Goal: Check status

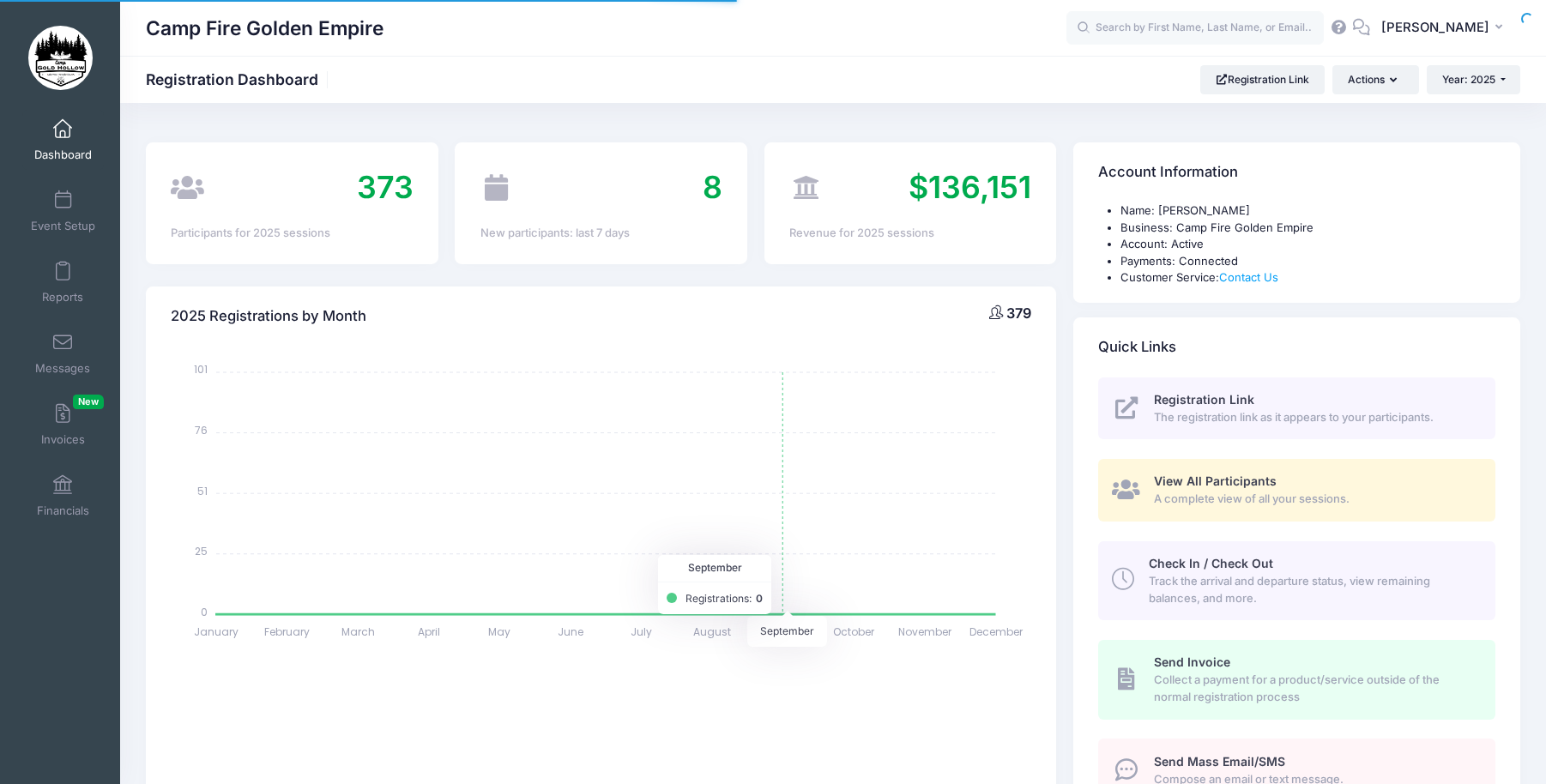
select select
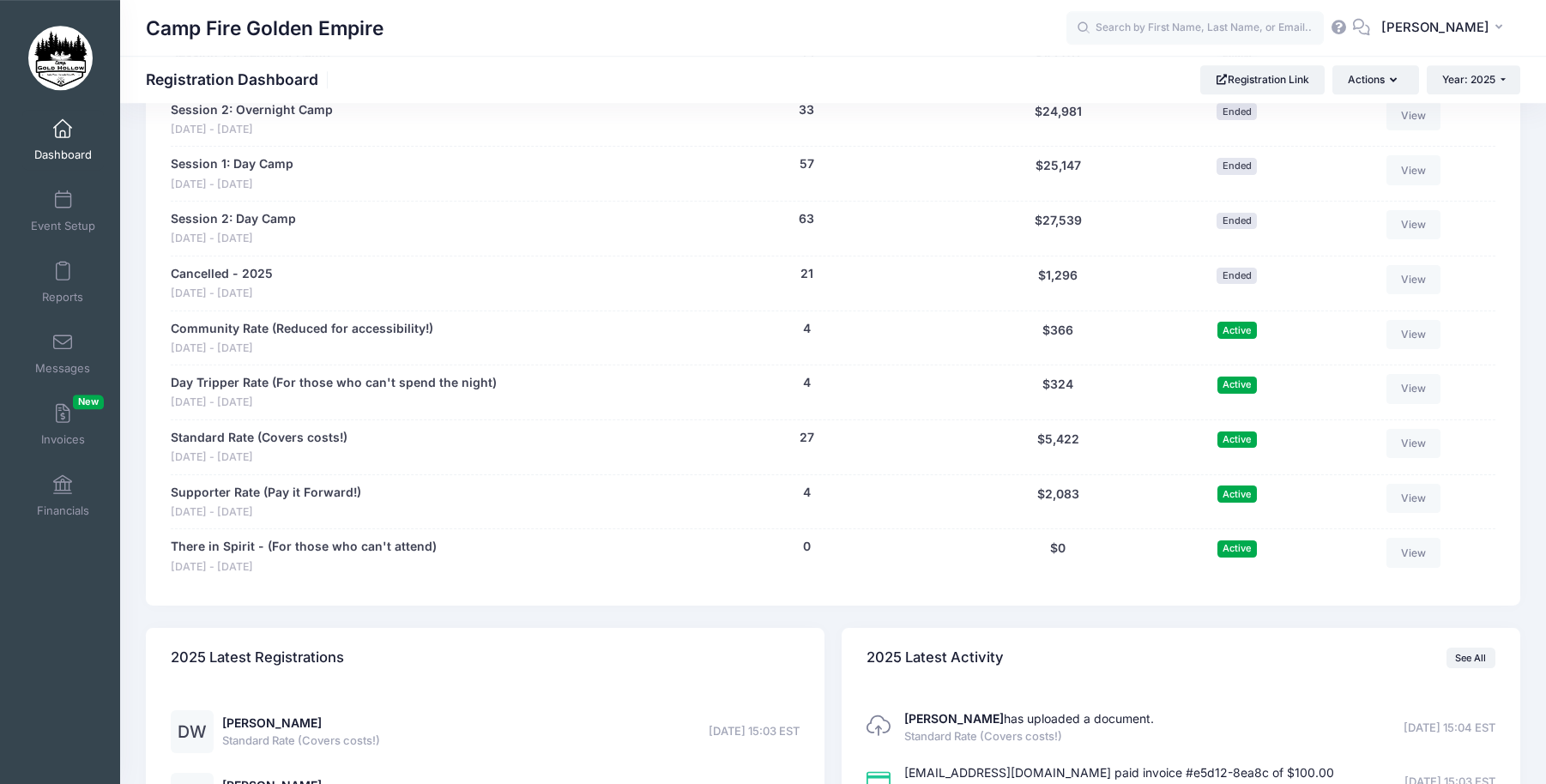
scroll to position [1574, 0]
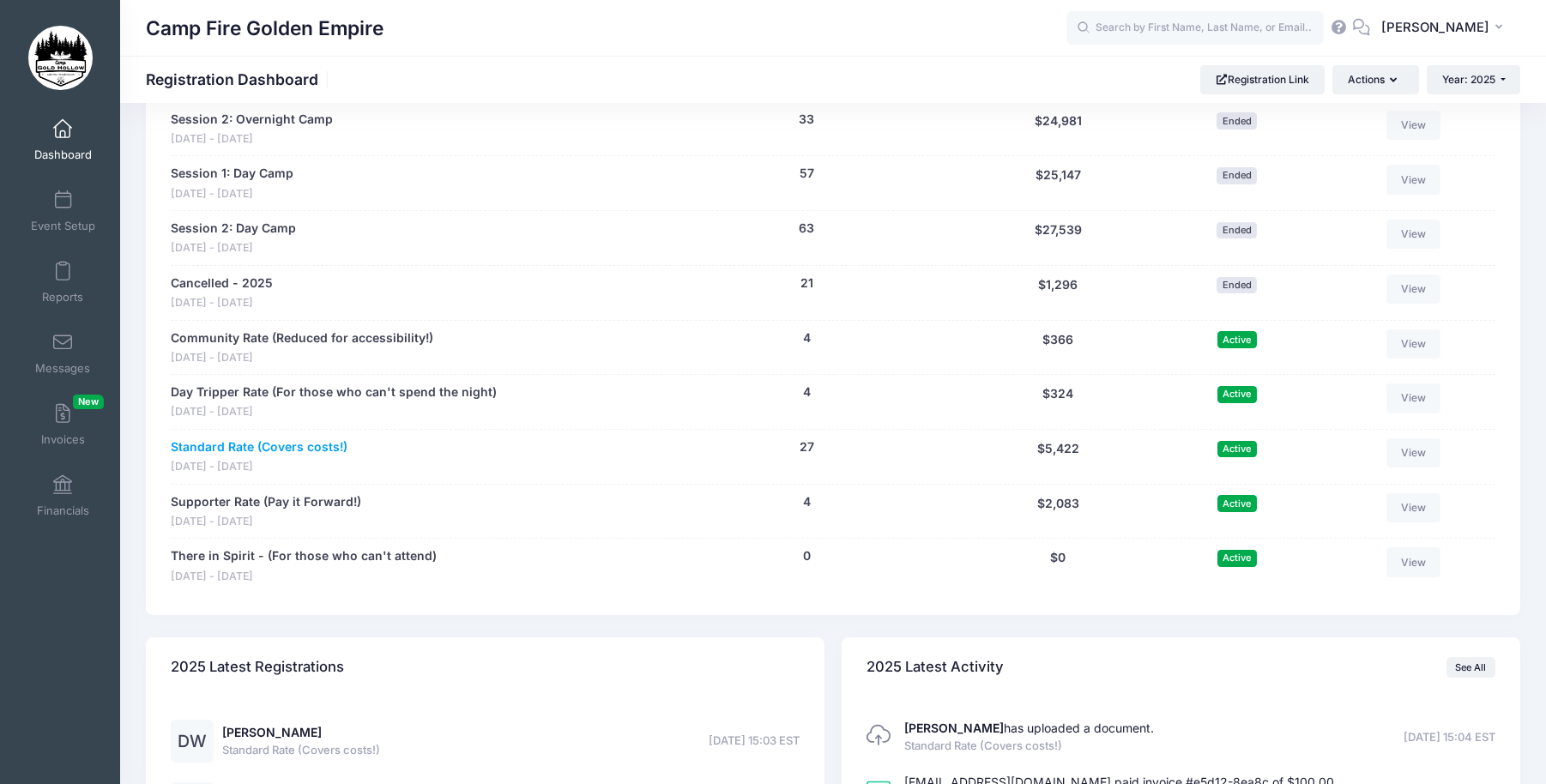
click at [247, 444] on link "Standard Rate (Covers costs!)" at bounding box center [259, 448] width 176 height 18
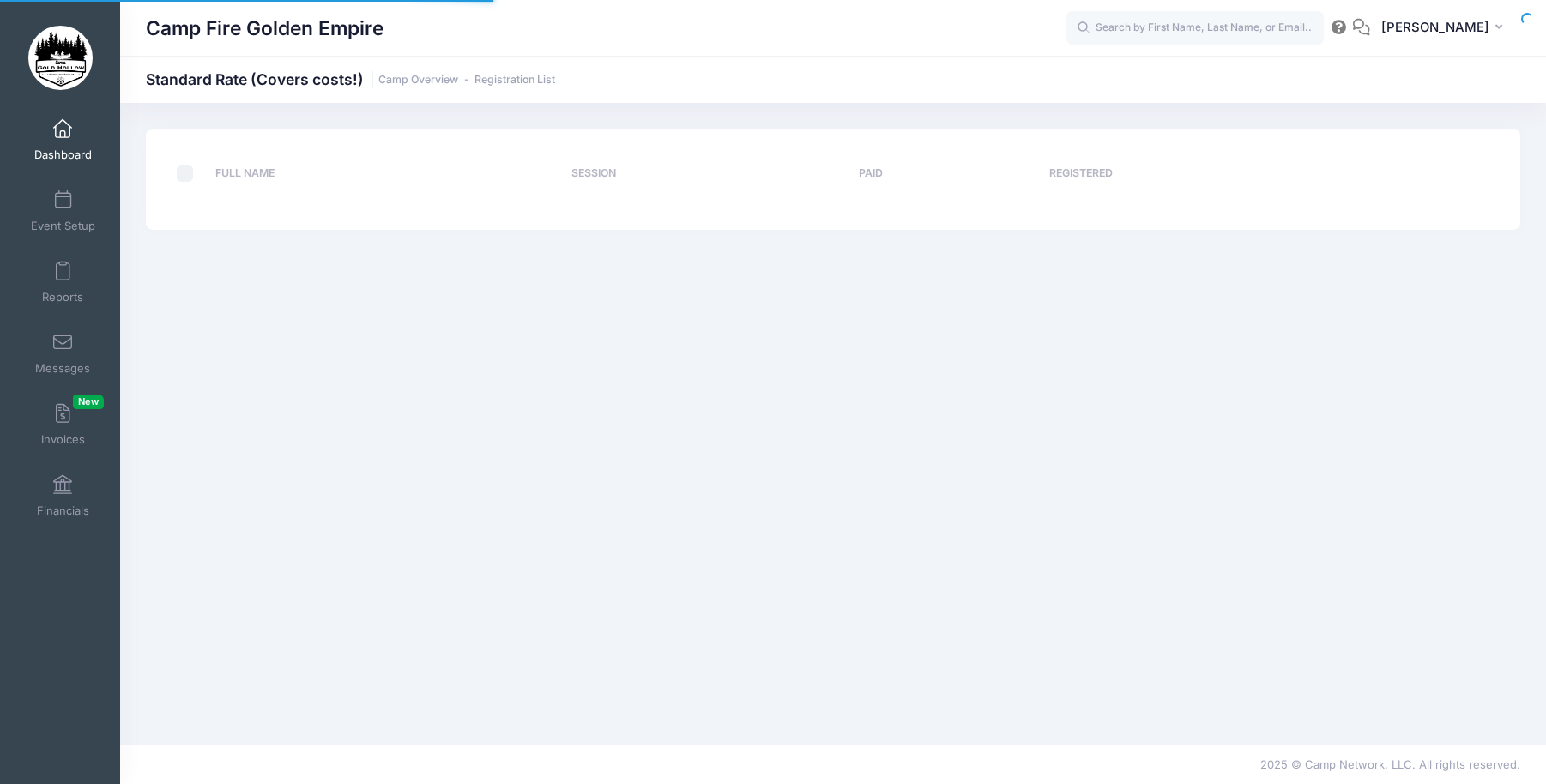
select select "10"
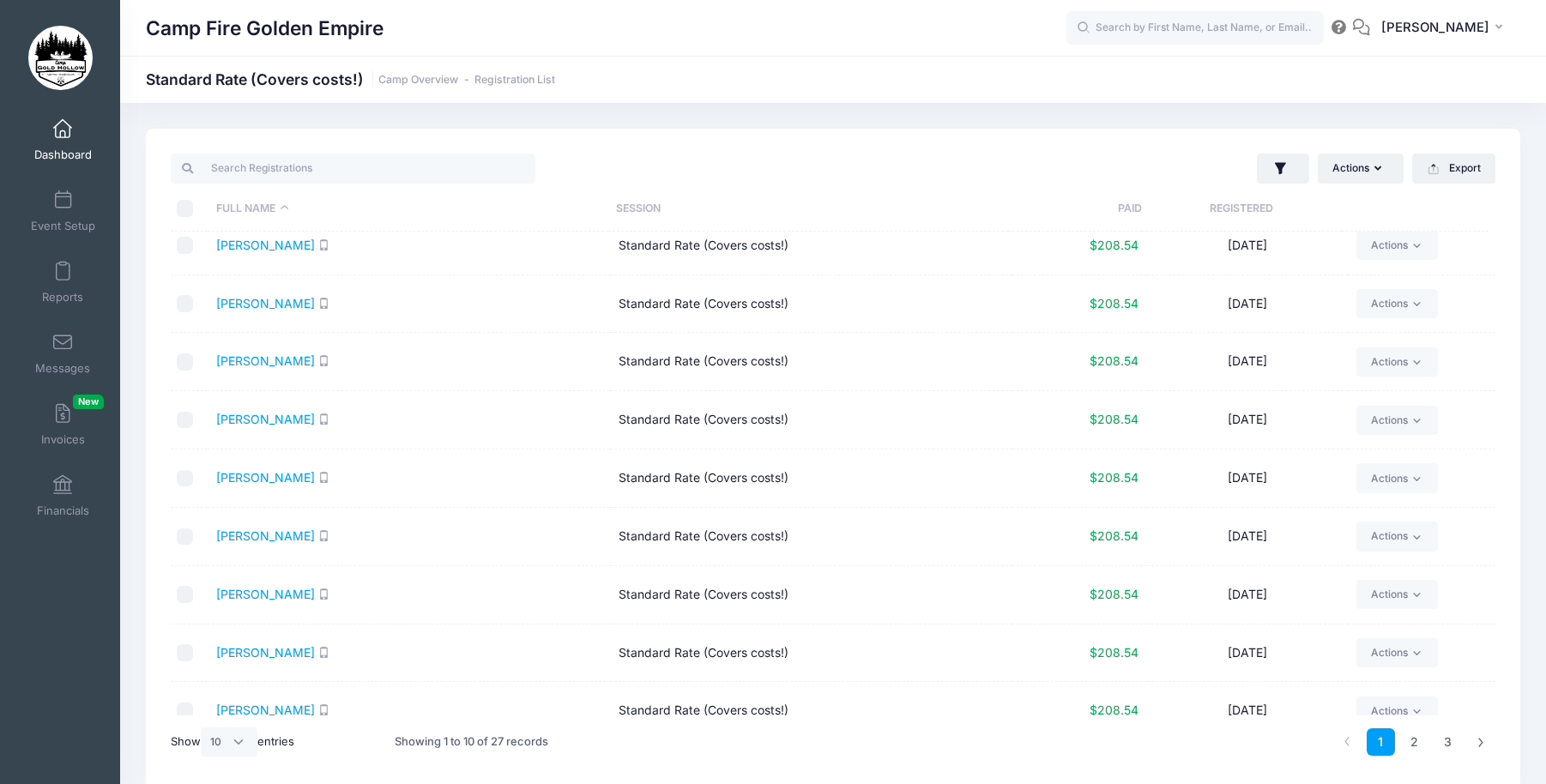
scroll to position [97, 0]
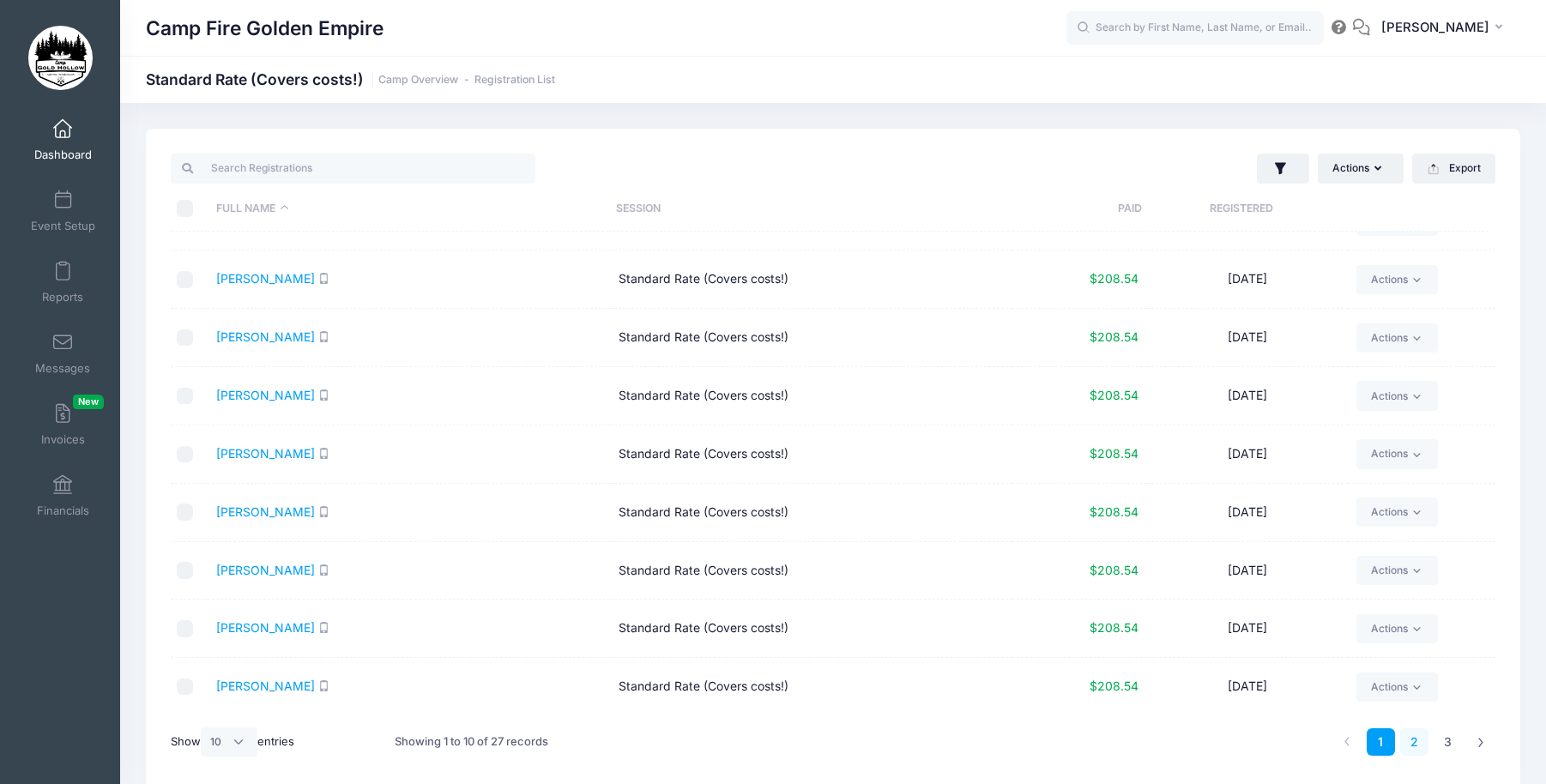
click at [1412, 742] on link "2" at bounding box center [1414, 741] width 28 height 28
click at [1444, 739] on link "3" at bounding box center [1447, 741] width 28 height 28
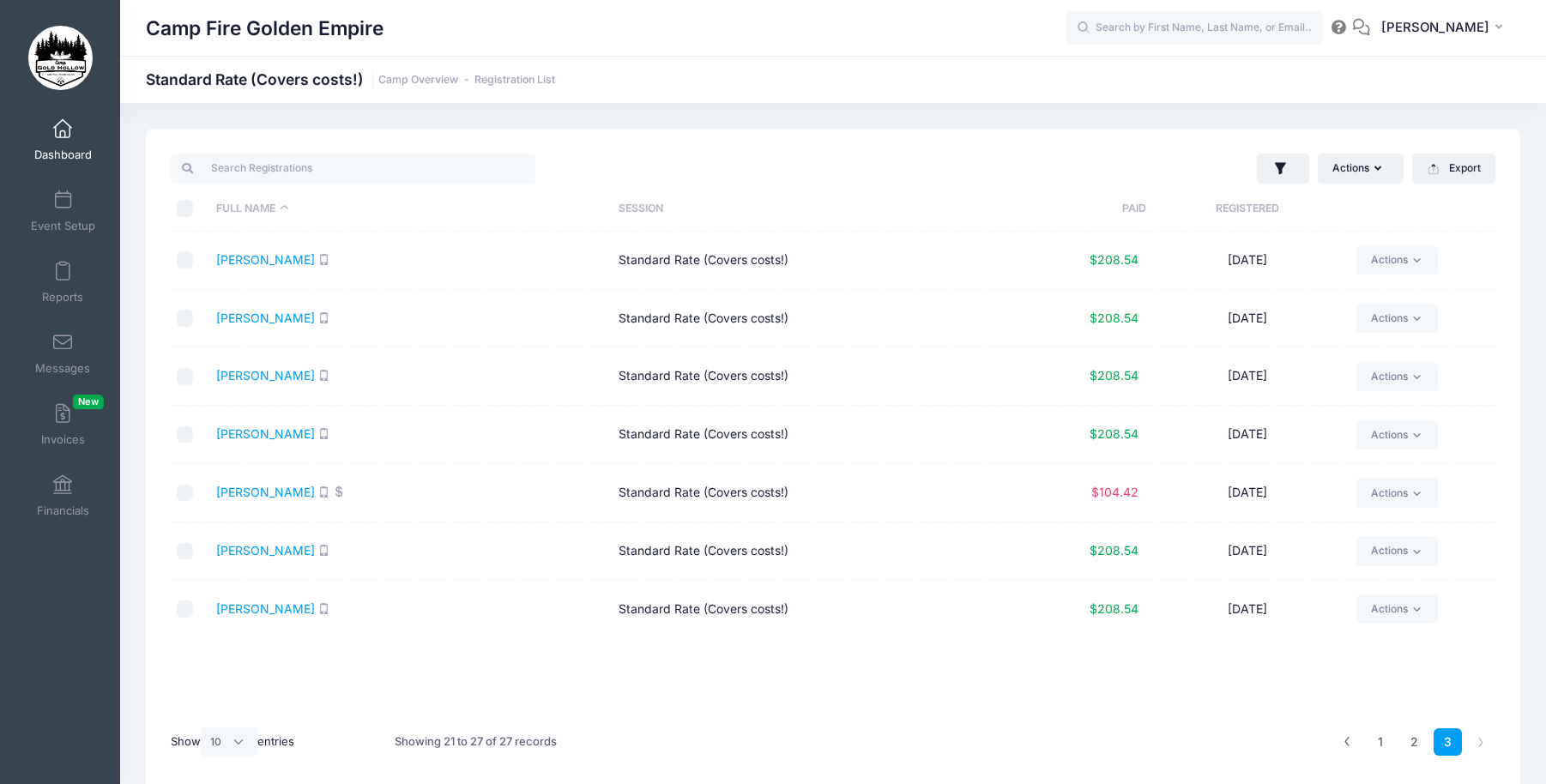
scroll to position [0, 0]
click at [239, 488] on link "Taylor, Julia" at bounding box center [265, 492] width 99 height 14
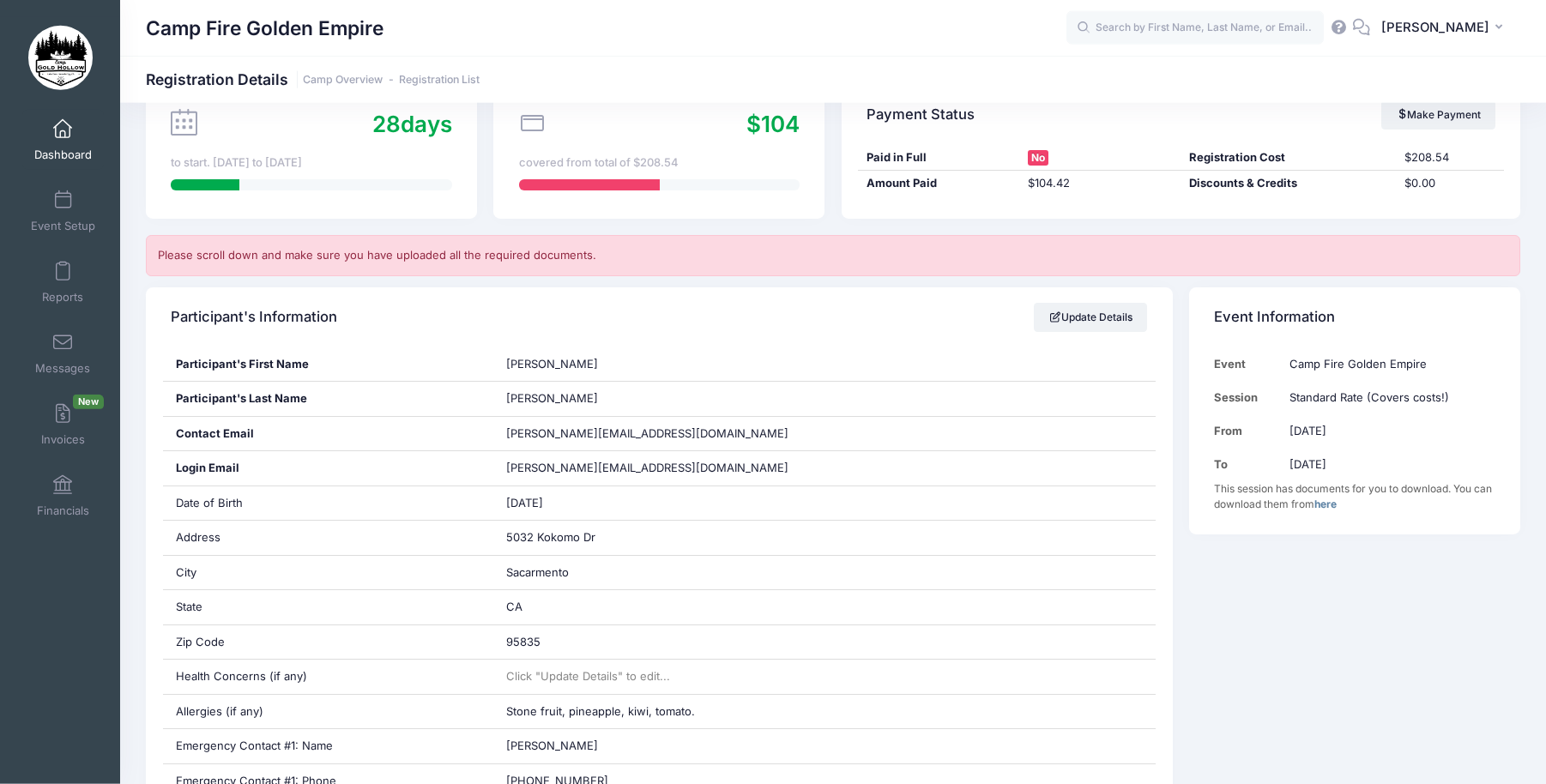
scroll to position [175, 0]
click at [54, 147] on span "Dashboard" at bounding box center [63, 155] width 58 height 14
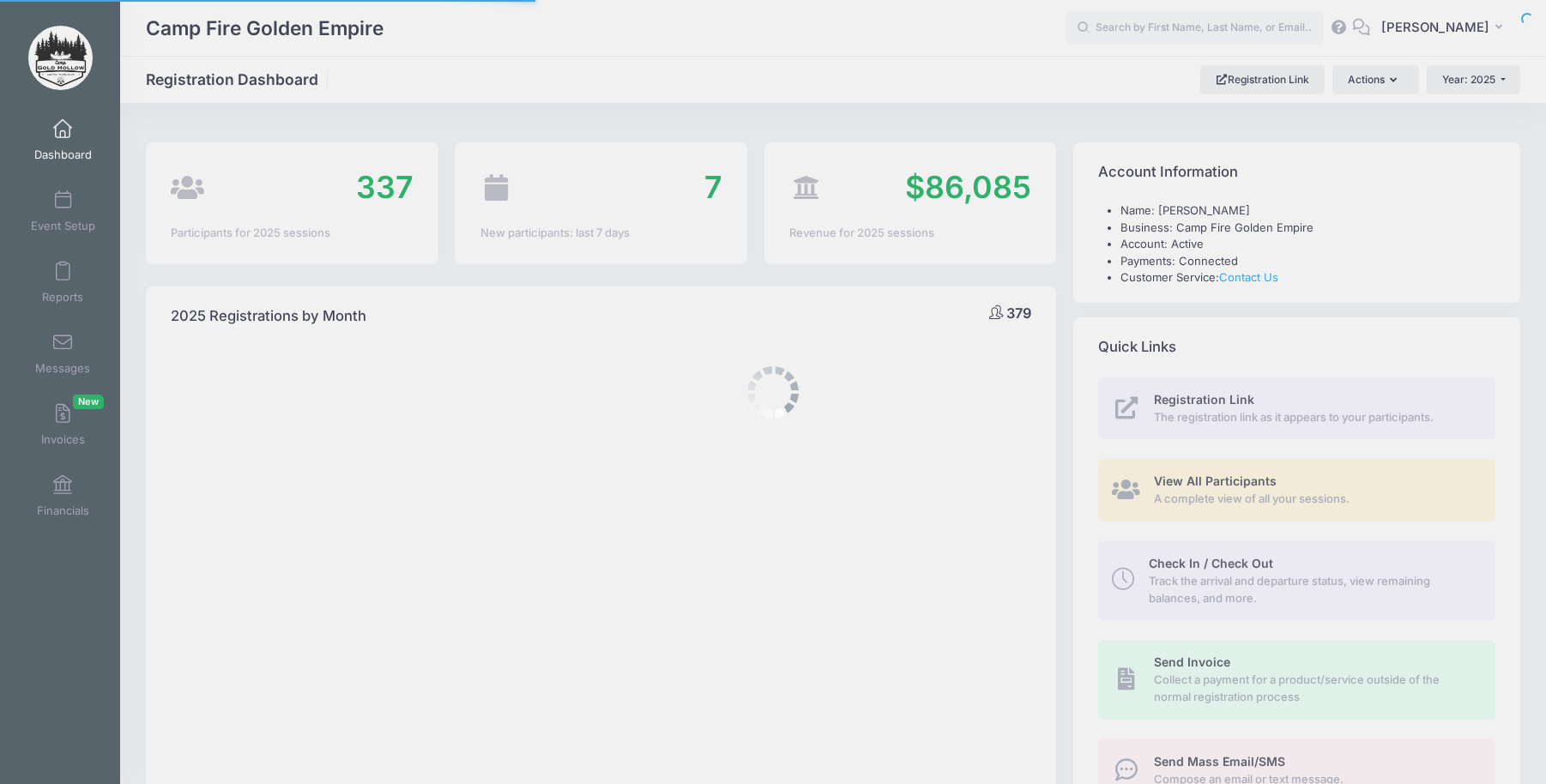
select select
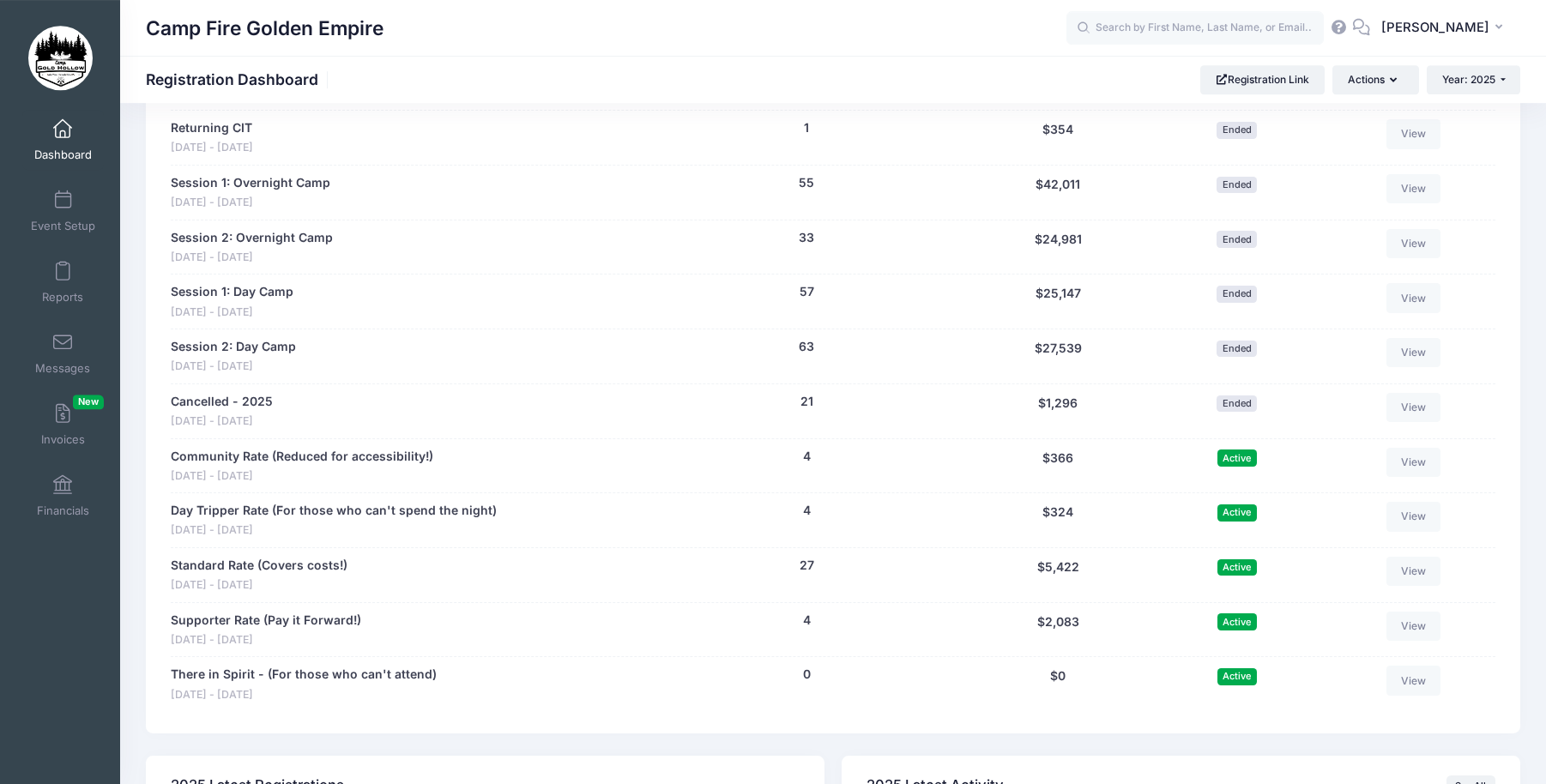
scroll to position [1497, 0]
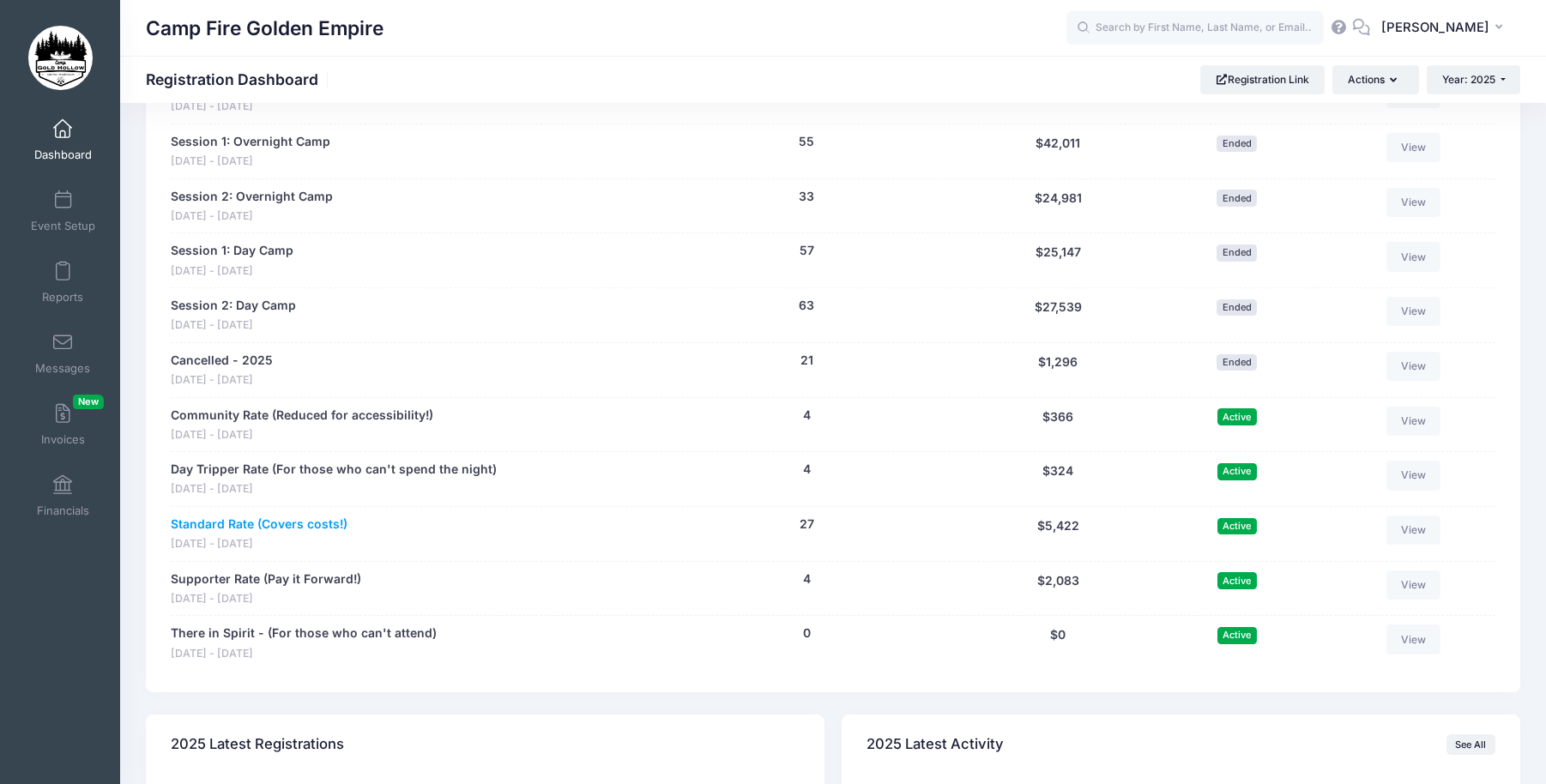
click at [216, 524] on link "Standard Rate (Covers costs!)" at bounding box center [259, 524] width 176 height 18
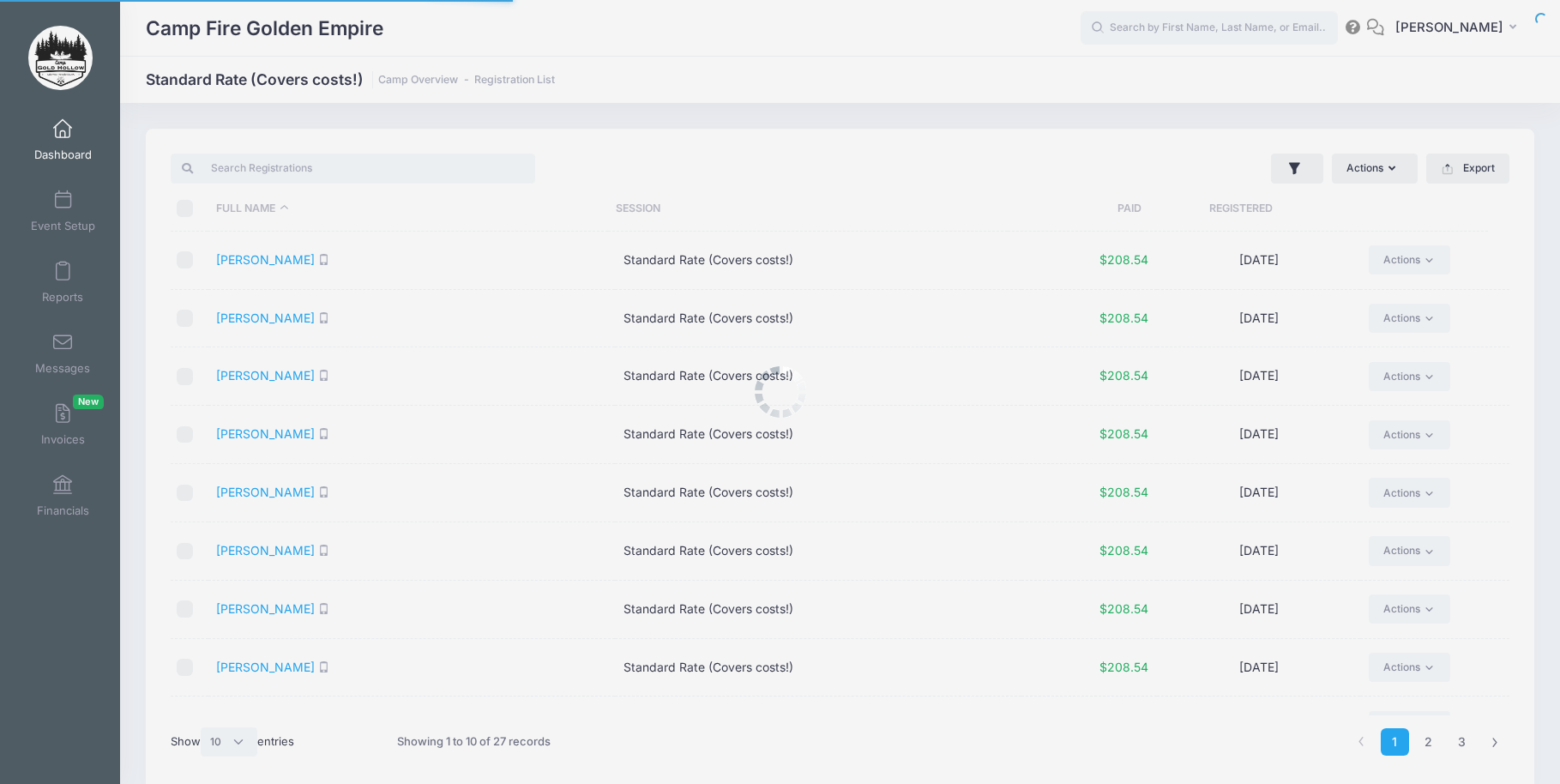
select select "10"
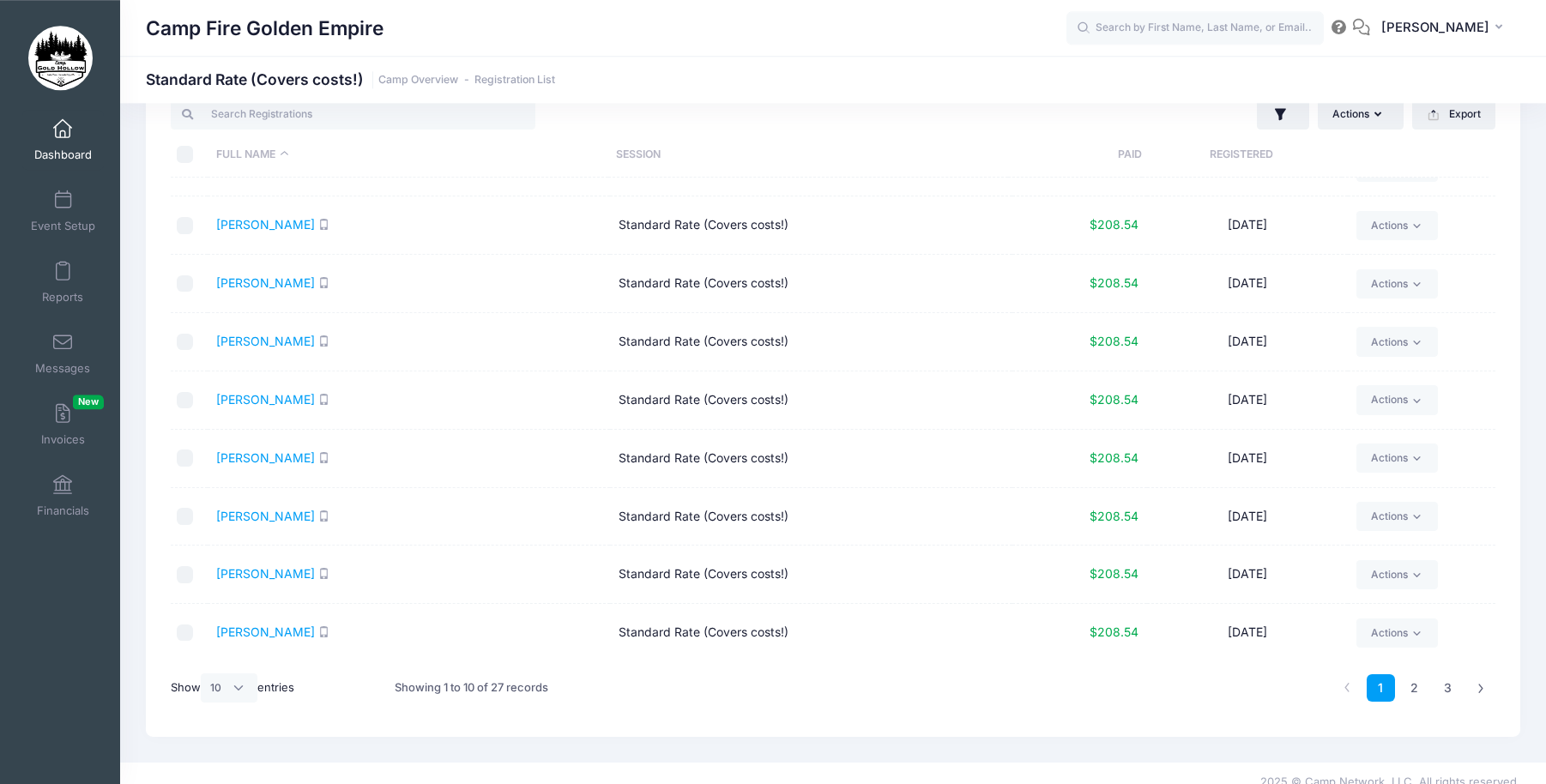
scroll to position [72, 0]
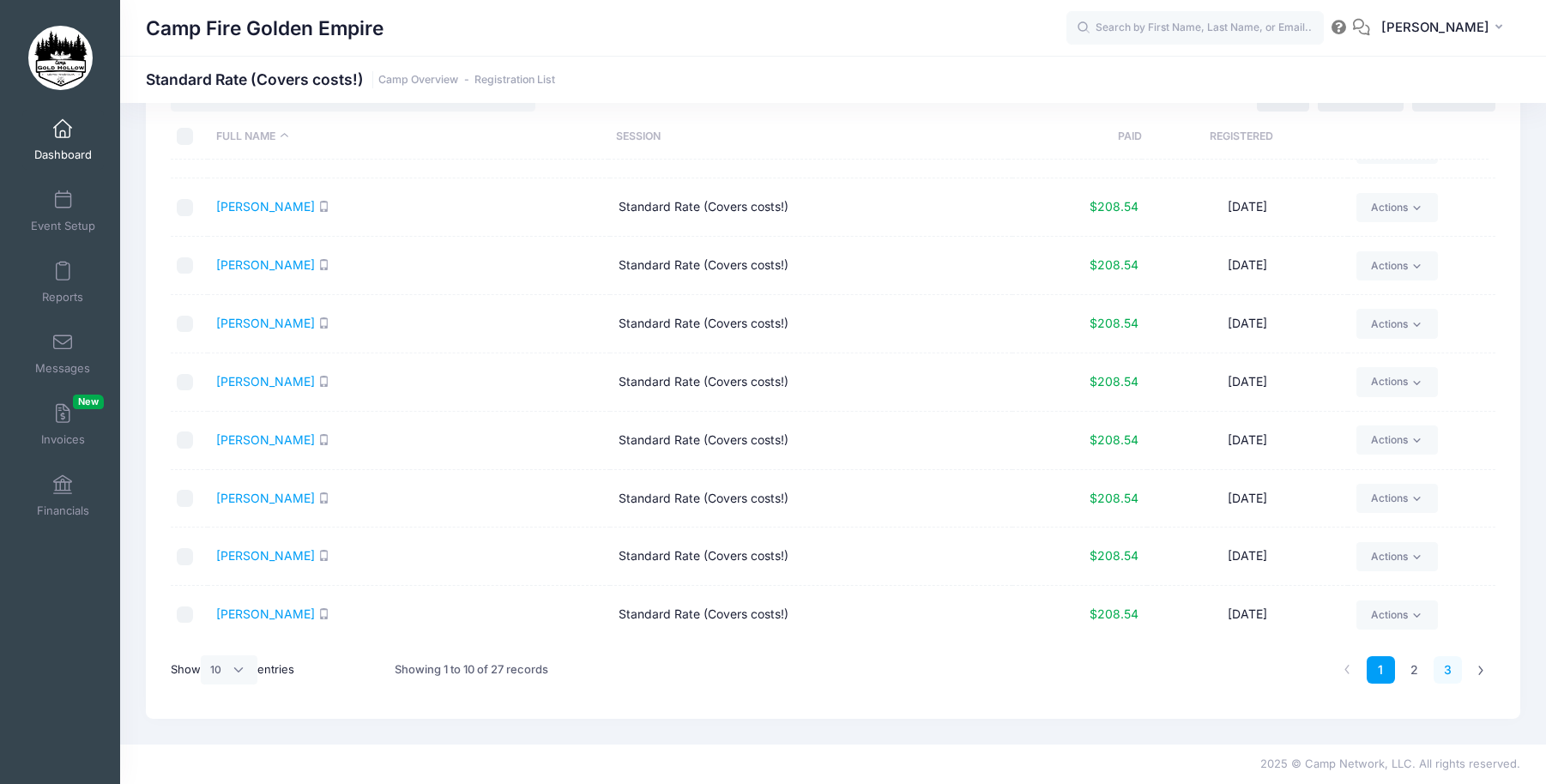
click at [1444, 664] on link "3" at bounding box center [1447, 670] width 28 height 28
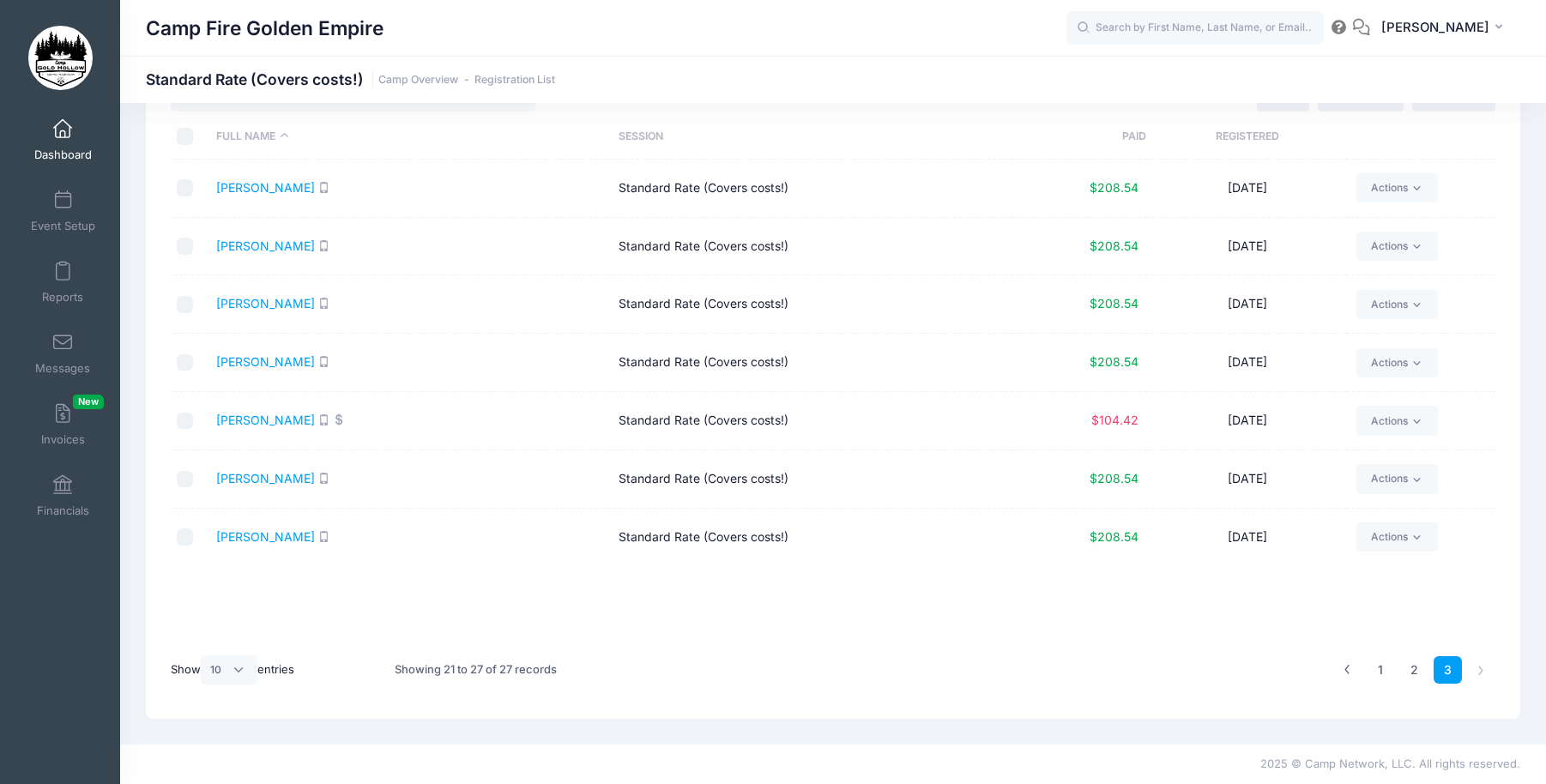
scroll to position [0, 0]
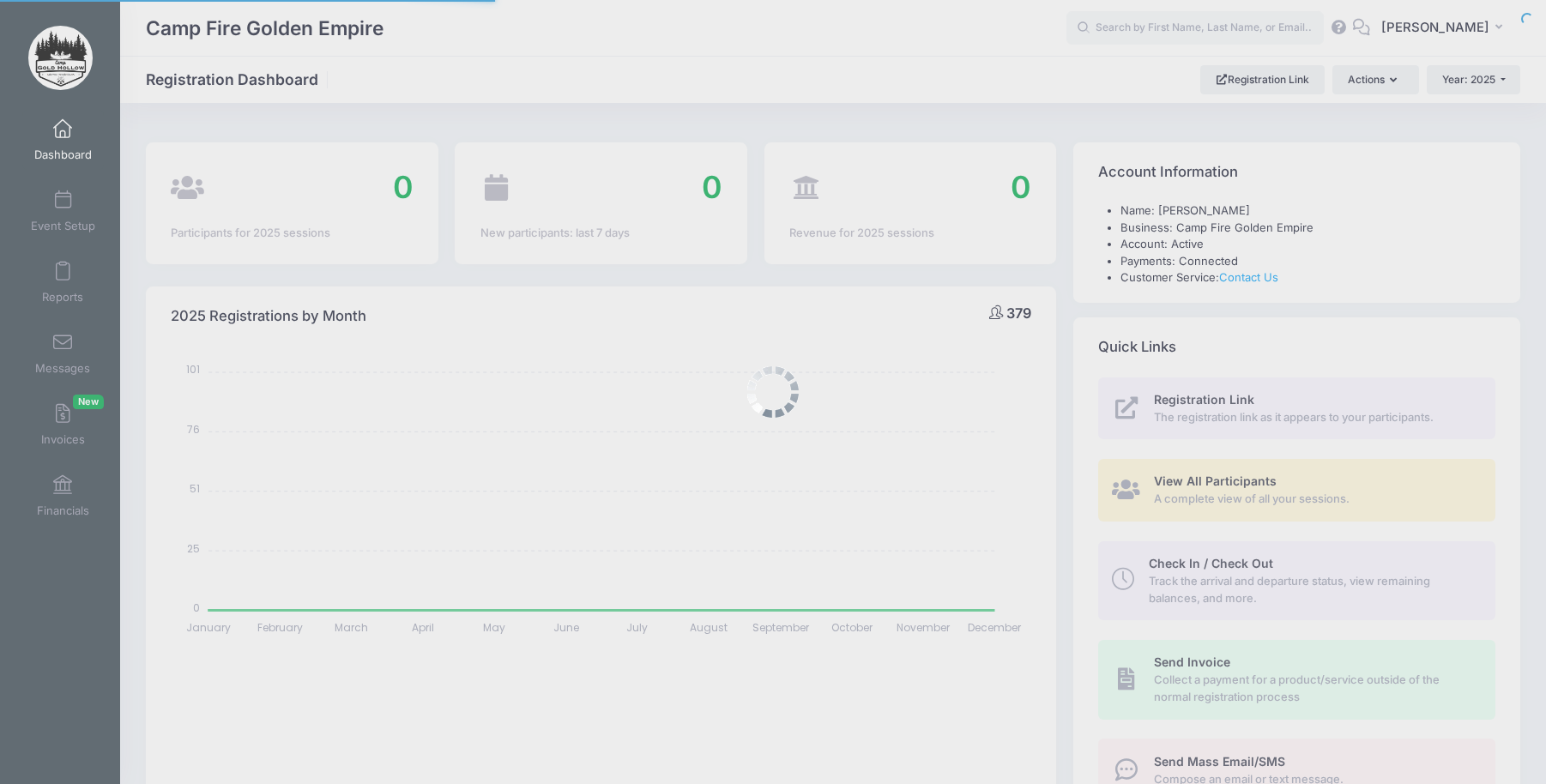
select select
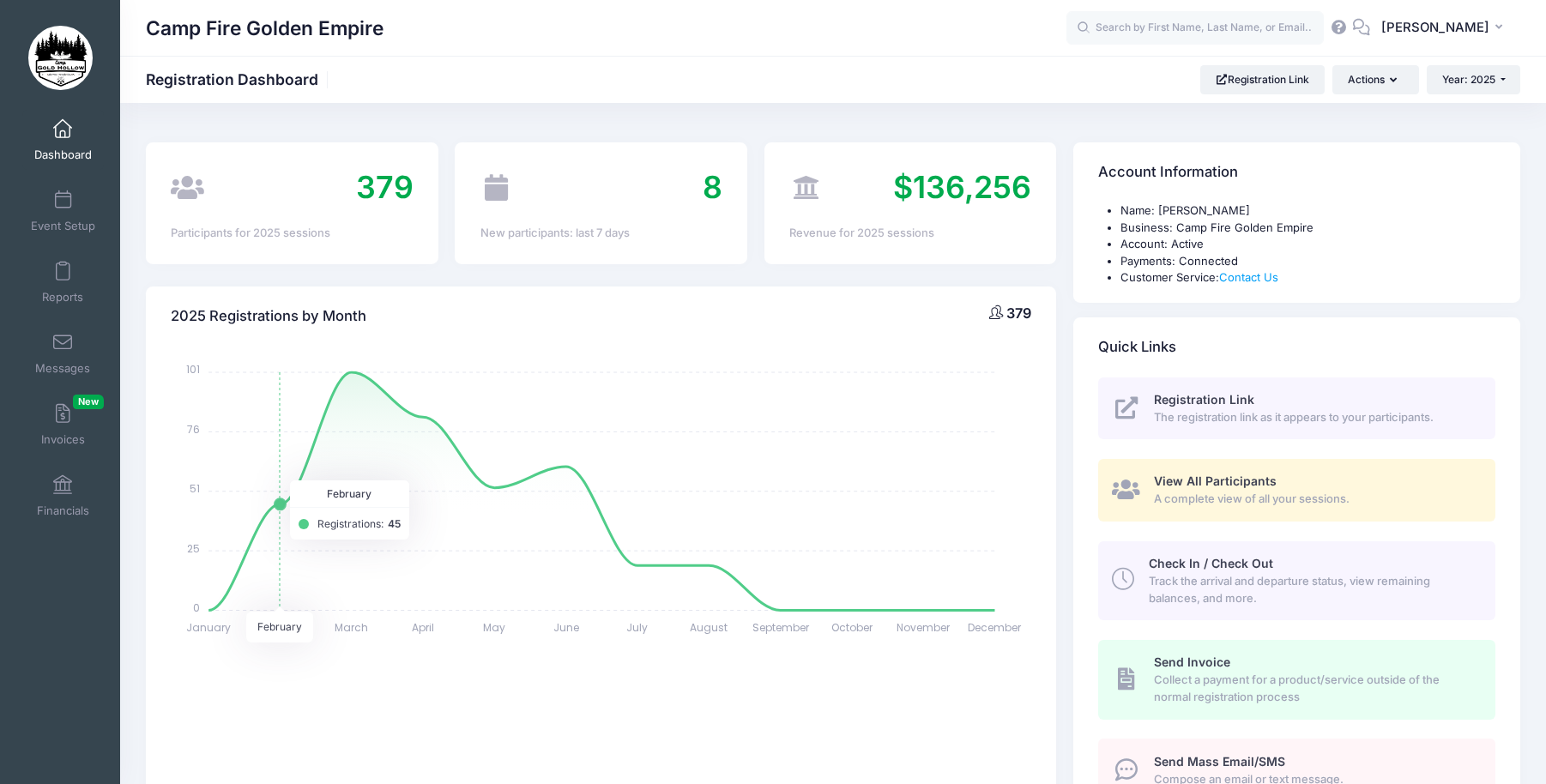
click at [280, 505] on icon "January January February February March March April April May May June June Jul…" at bounding box center [601, 496] width 860 height 300
